Goal: Check status: Check status

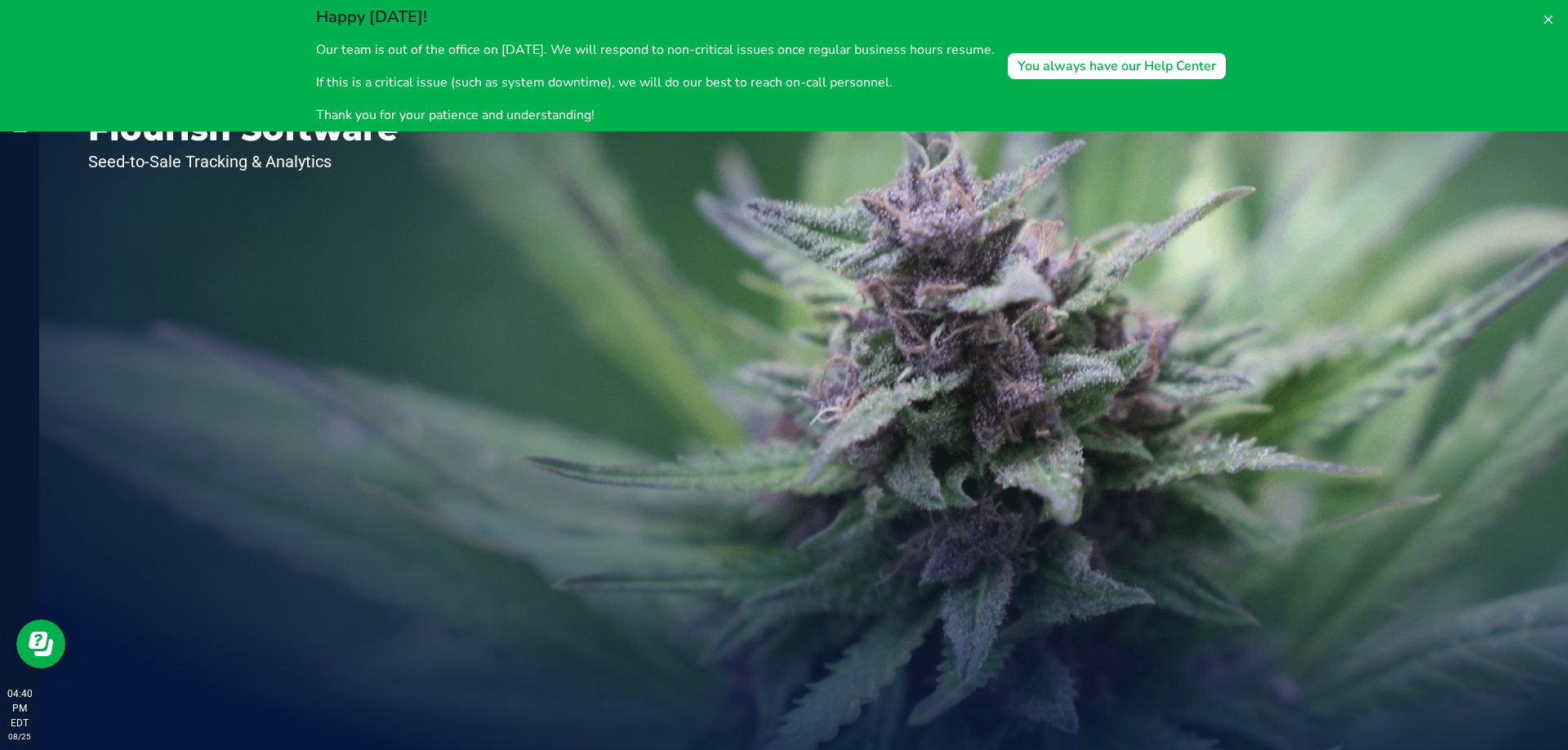
click at [623, 261] on div "Welcome to Flourish Software Seed-to-Sale Tracking & Analytics" at bounding box center [803, 394] width 1529 height 711
click at [1545, 16] on icon at bounding box center [1549, 19] width 13 height 13
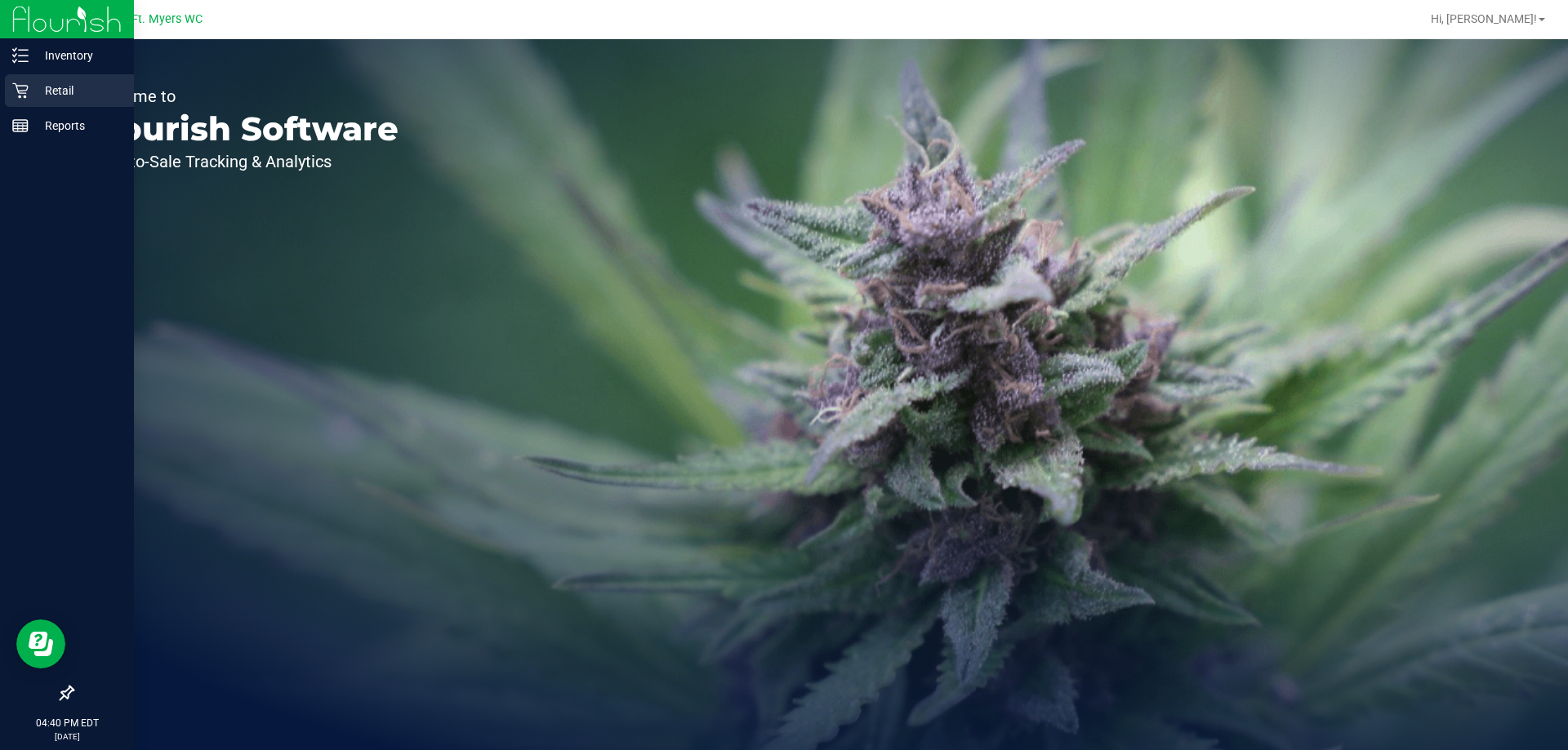
click at [30, 88] on p "Retail" at bounding box center [77, 90] width 98 height 19
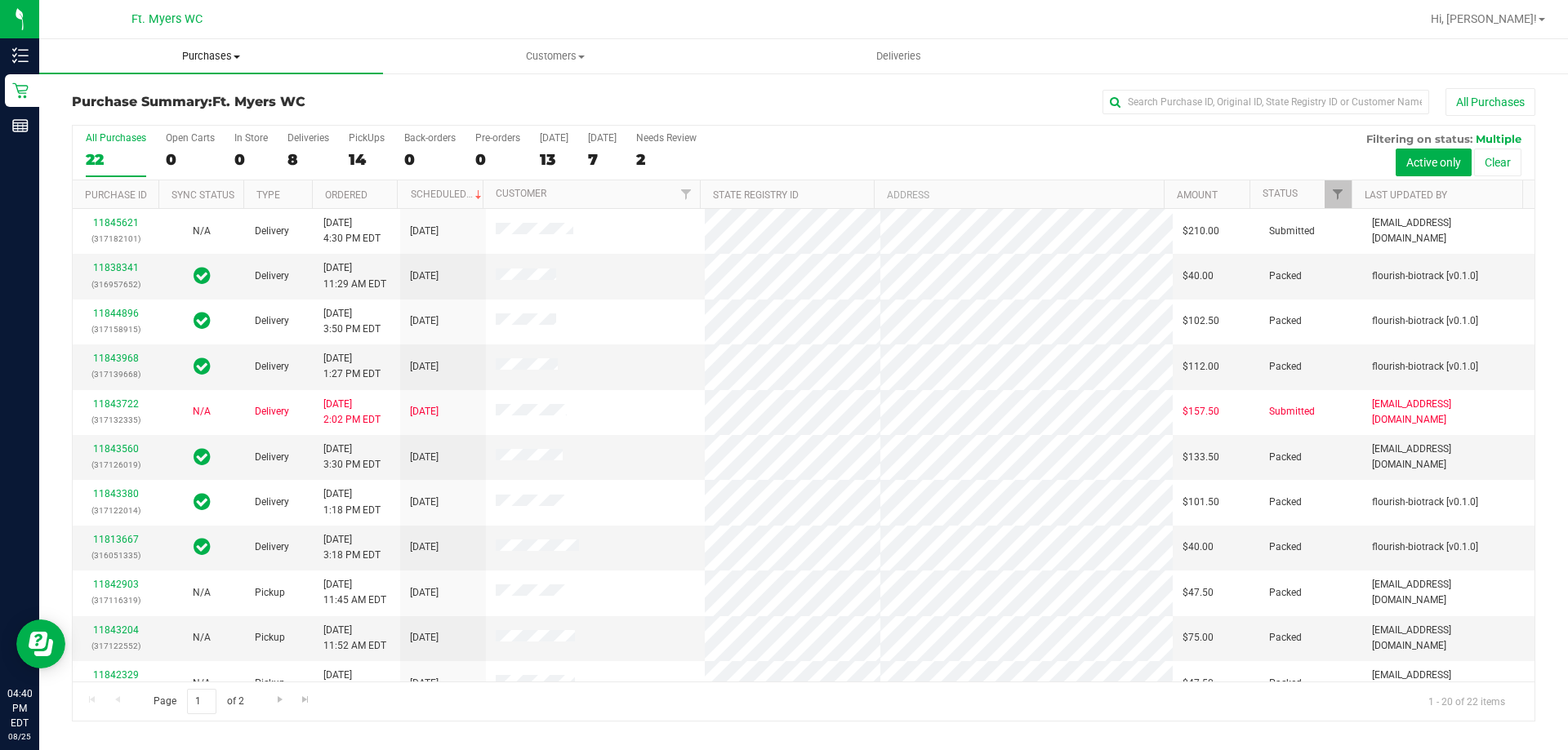
click at [234, 53] on span "Purchases" at bounding box center [210, 56] width 344 height 15
click at [186, 117] on li "Fulfillment" at bounding box center [210, 118] width 344 height 19
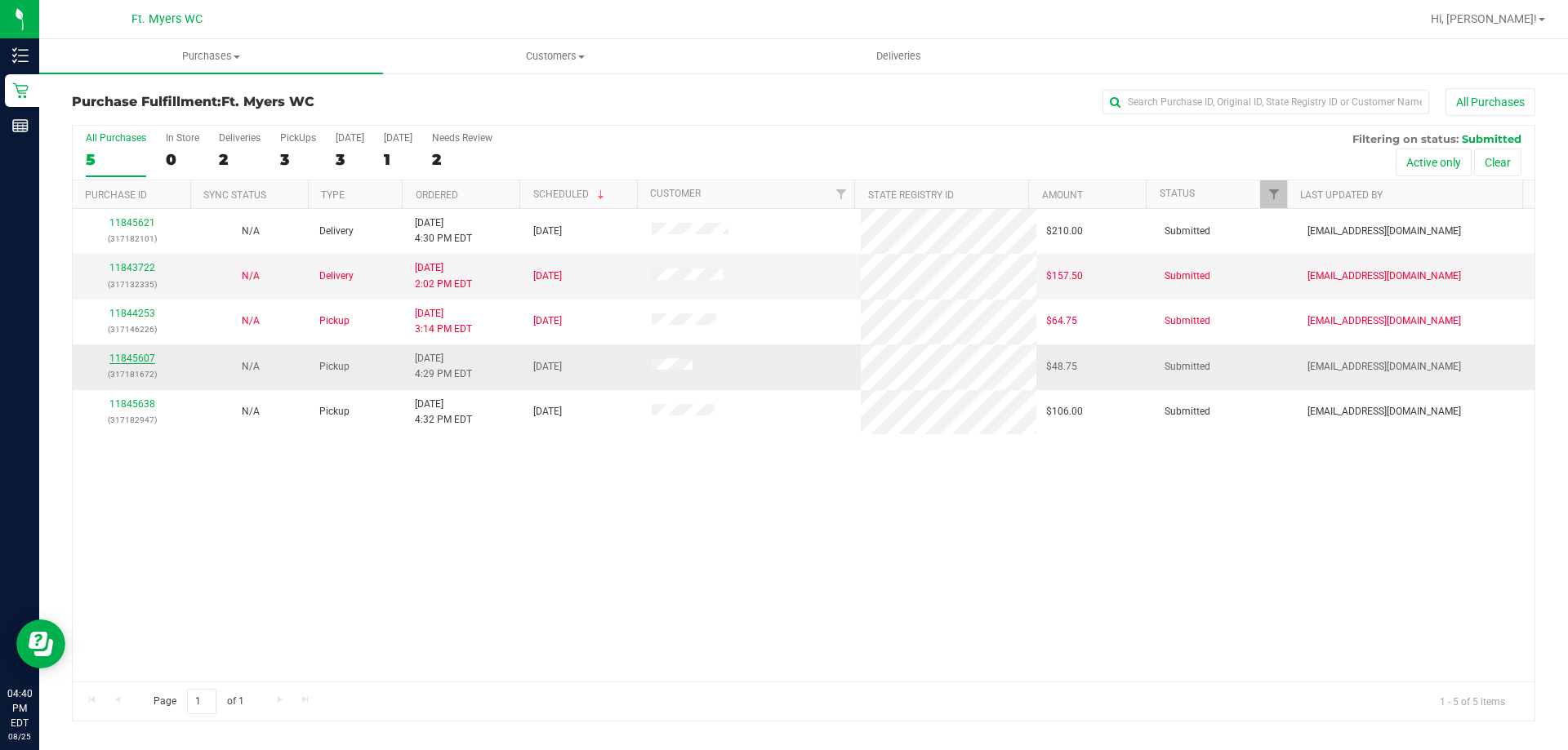
click at [124, 357] on link "11845607" at bounding box center [133, 358] width 46 height 11
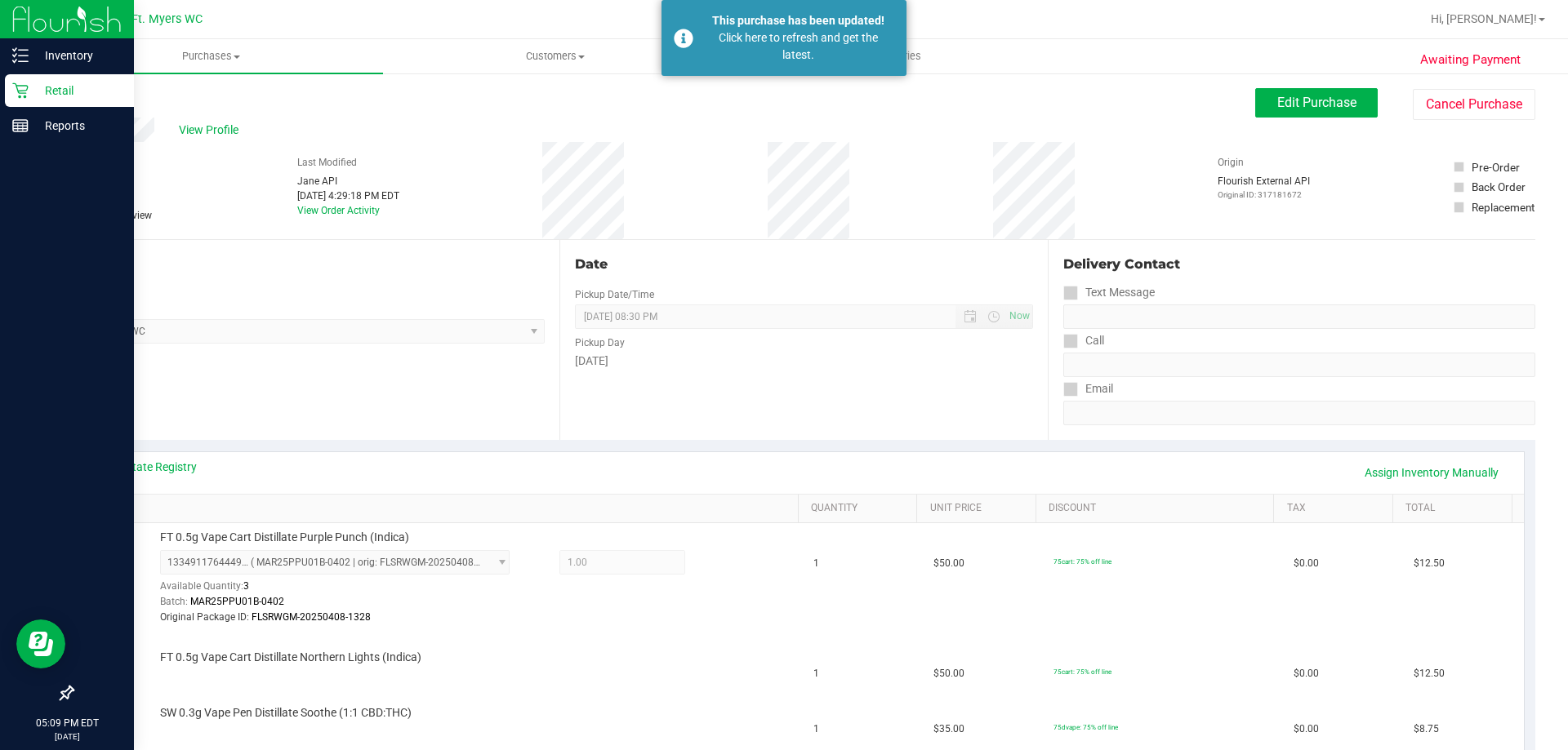
click at [23, 100] on div "Retail" at bounding box center [70, 90] width 129 height 33
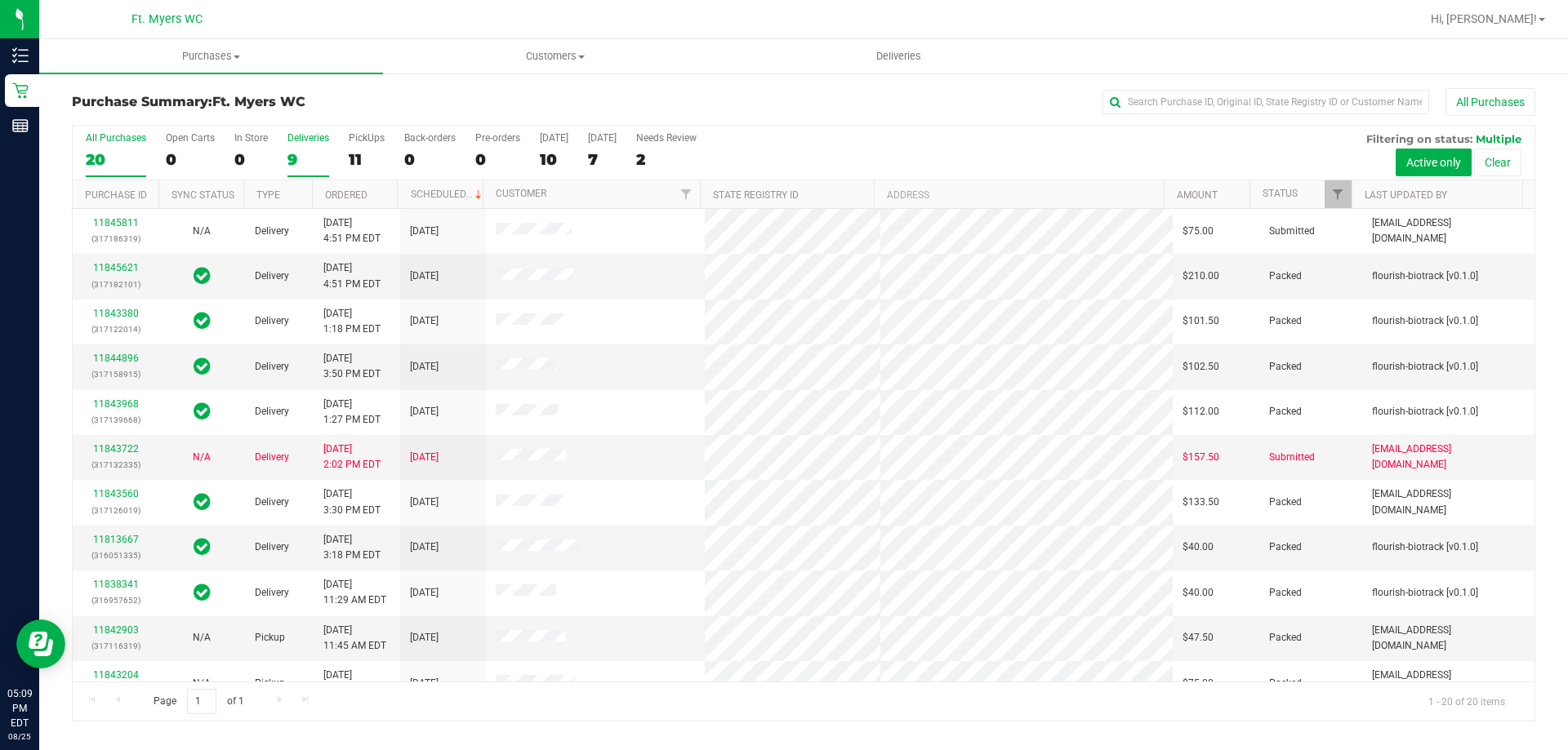
click at [310, 150] on div "9" at bounding box center [308, 159] width 42 height 19
click at [0, 0] on input "Deliveries 9" at bounding box center [0, 0] width 0 height 0
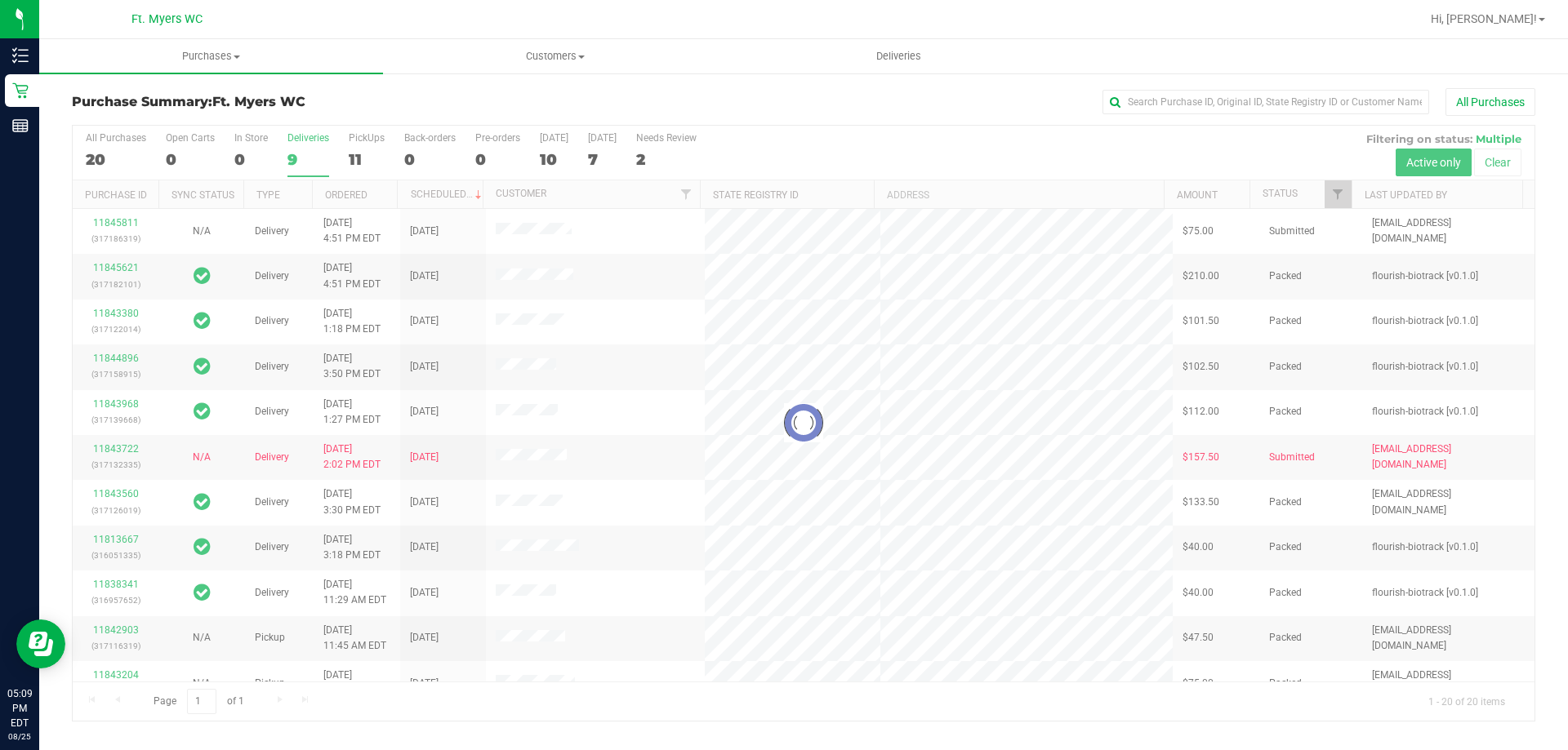
click at [364, 117] on div "Purchase Summary: Ft. [PERSON_NAME] All Purchases" at bounding box center [803, 106] width 1464 height 36
click at [380, 102] on h3 "Purchase Summary: Ft. [PERSON_NAME]" at bounding box center [316, 102] width 488 height 15
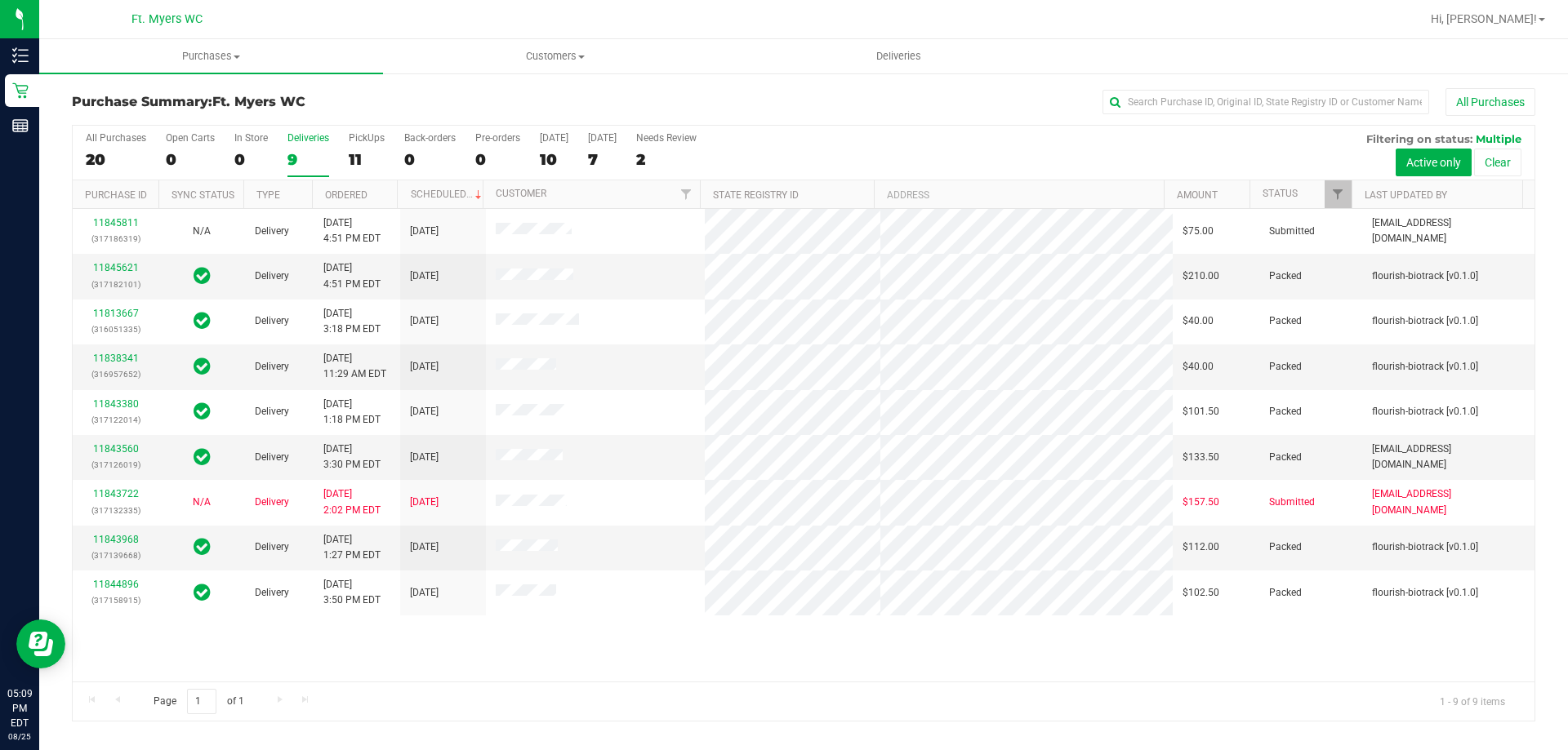
click at [346, 163] on div "All Purchases 20 Open Carts 0 In Store 0 Deliveries 9 PickUps 11 Back-orders 0 …" at bounding box center [803, 153] width 1462 height 55
click at [365, 150] on div "11" at bounding box center [367, 159] width 36 height 19
click at [0, 0] on input "PickUps 11" at bounding box center [0, 0] width 0 height 0
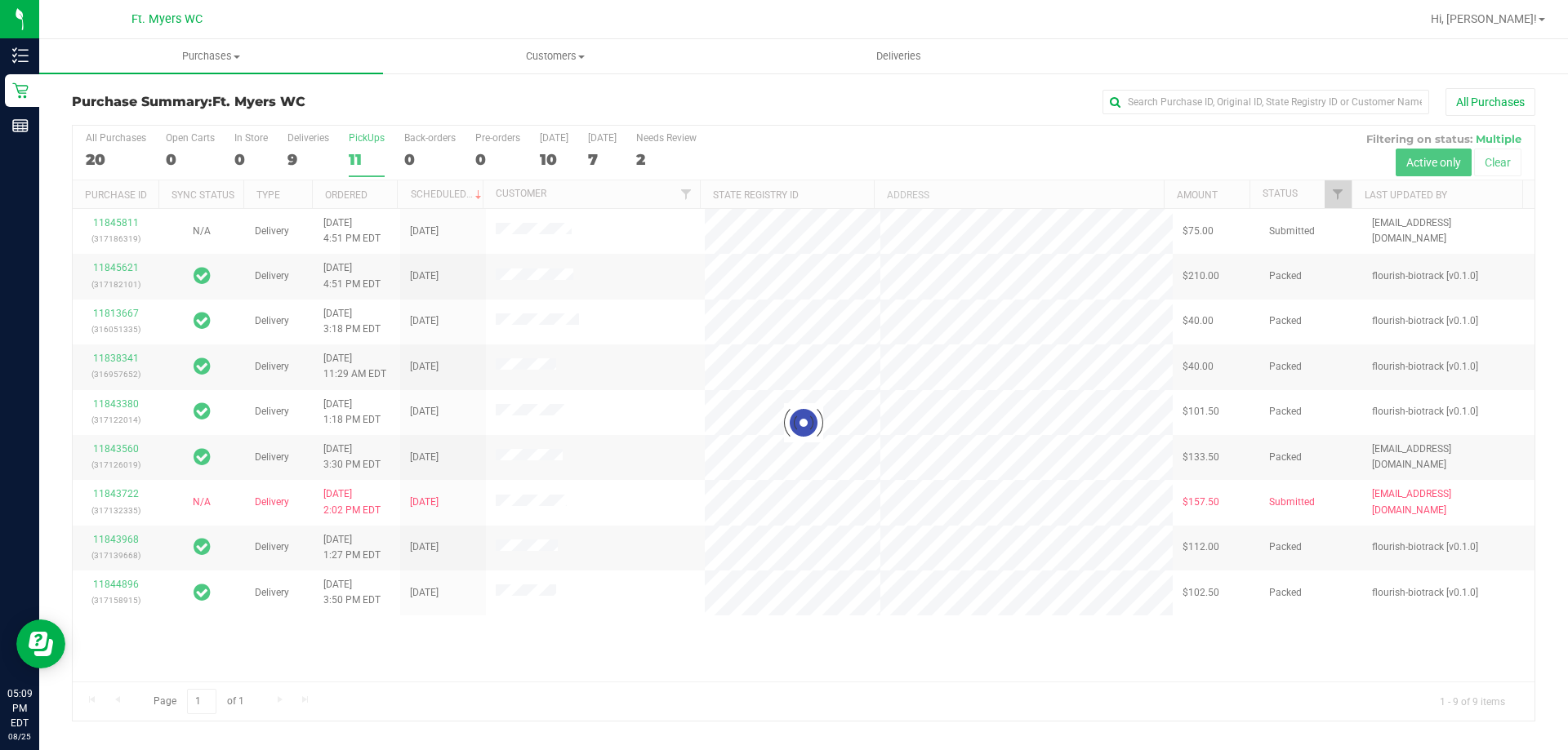
click at [383, 115] on div "Purchase Summary: Ft. [PERSON_NAME] All Purchases" at bounding box center [803, 106] width 1464 height 36
click at [404, 104] on h3 "Purchase Summary: Ft. [PERSON_NAME]" at bounding box center [316, 102] width 488 height 15
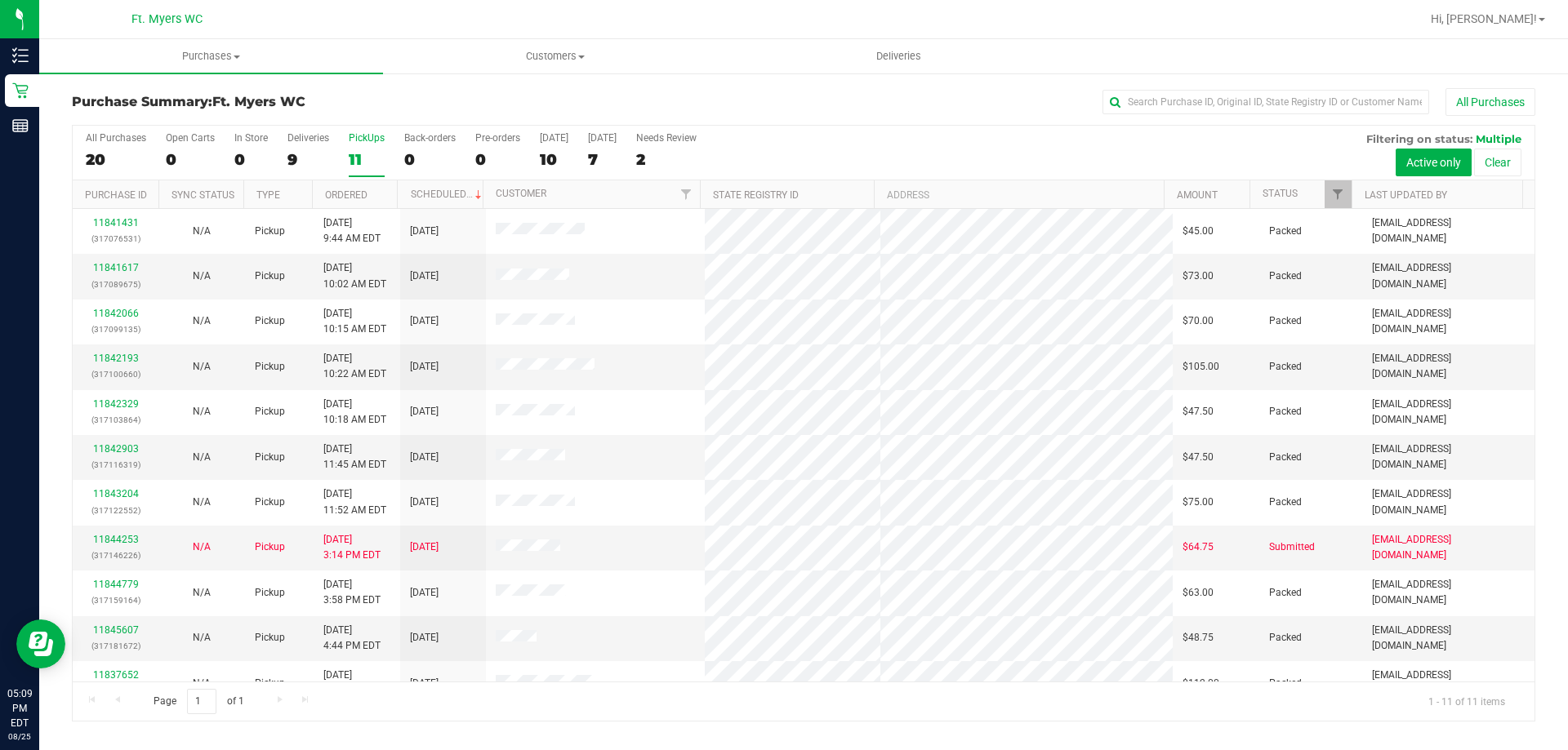
click at [281, 155] on div "All Purchases 20 Open Carts 0 In Store 0 Deliveries 9 PickUps 11 Back-orders 0 …" at bounding box center [803, 153] width 1462 height 55
click at [288, 155] on div "9" at bounding box center [308, 159] width 42 height 19
click at [0, 0] on input "Deliveries 9" at bounding box center [0, 0] width 0 height 0
